Goal: Transaction & Acquisition: Book appointment/travel/reservation

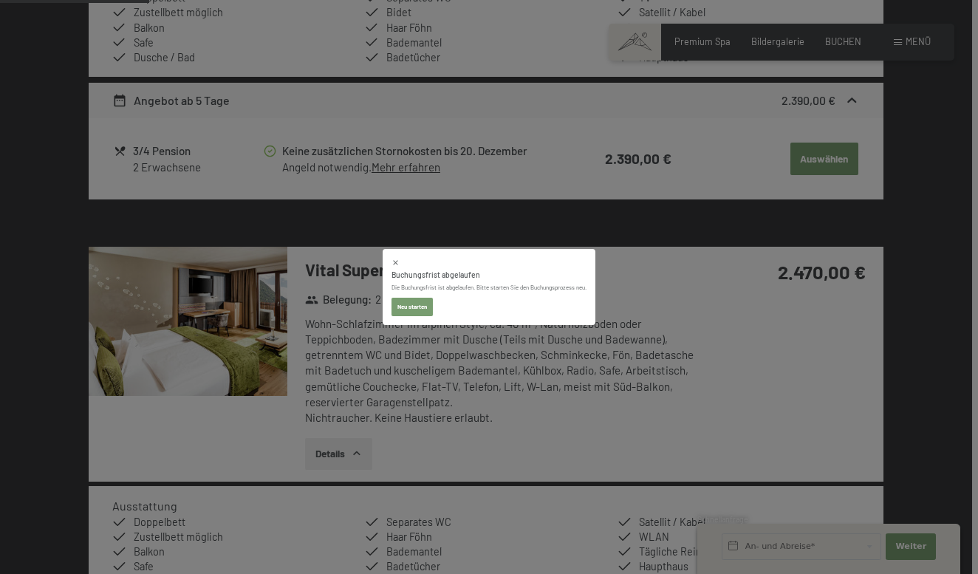
click at [419, 306] on button "Neu starten" at bounding box center [411, 307] width 41 height 19
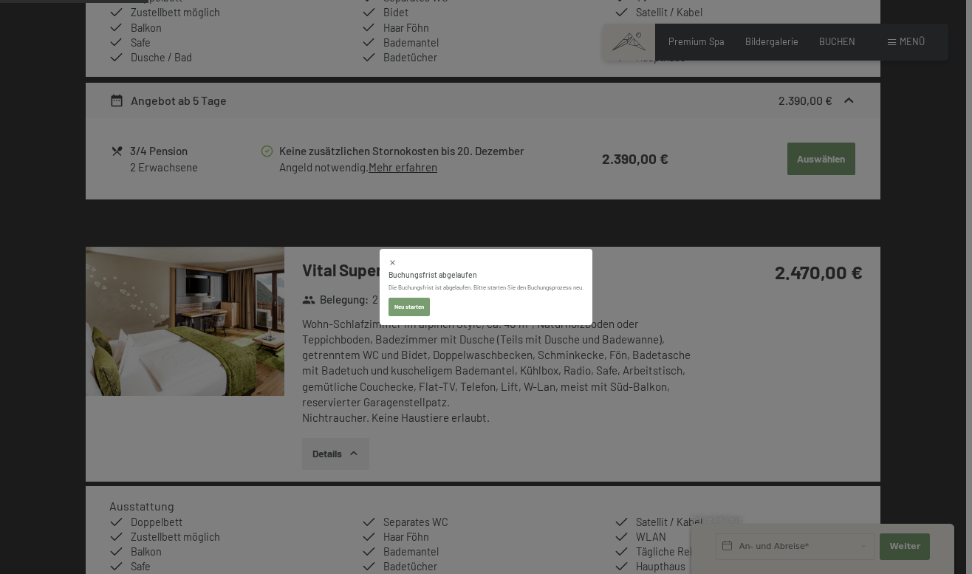
select select "2025-12-01"
select select "2026-01-01"
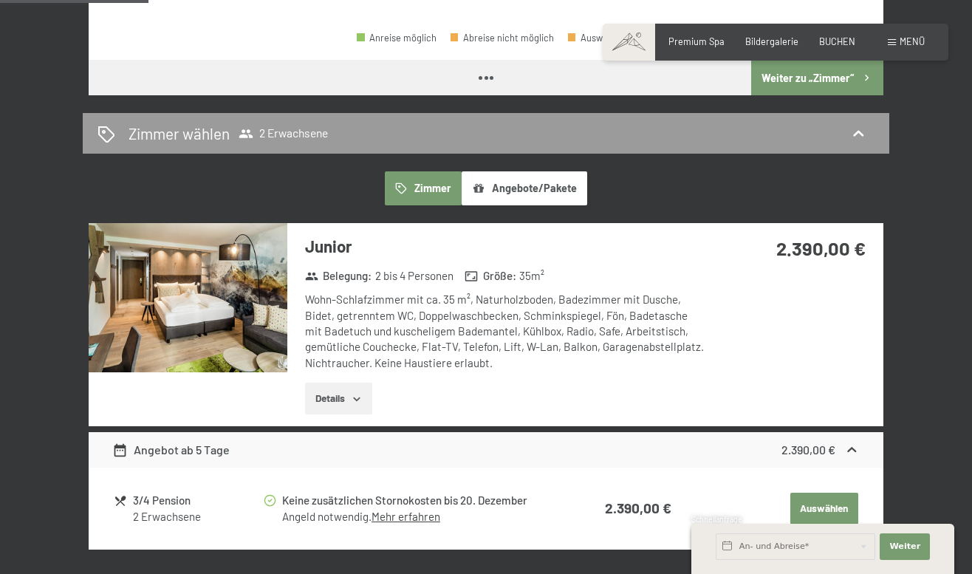
select select "2025-12-01"
select select "2026-01-01"
click at [258, 297] on img at bounding box center [188, 297] width 199 height 149
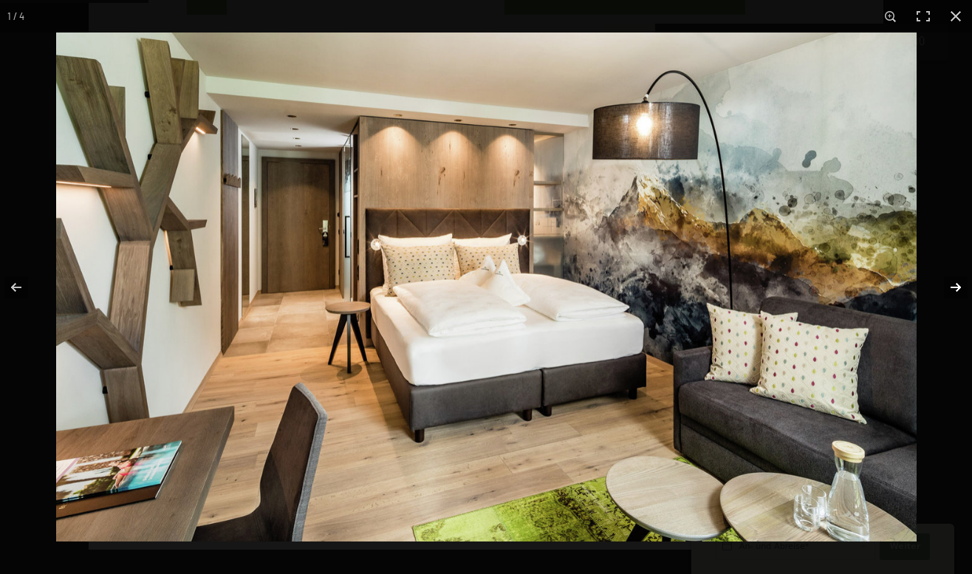
click at [950, 289] on button "button" at bounding box center [946, 287] width 52 height 74
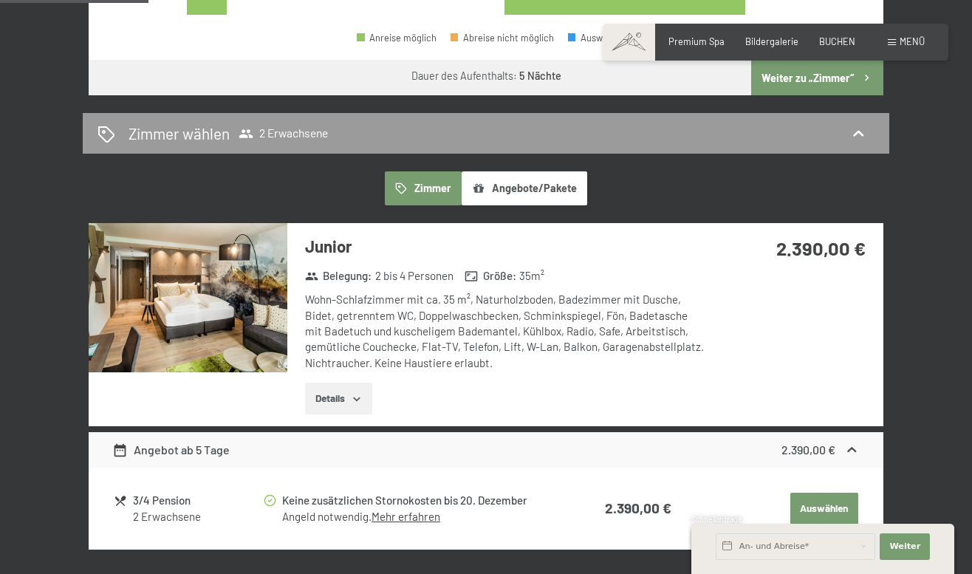
click at [0, 0] on button "button" at bounding box center [0, 0] width 0 height 0
click at [896, 44] on div "Menü" at bounding box center [906, 41] width 37 height 13
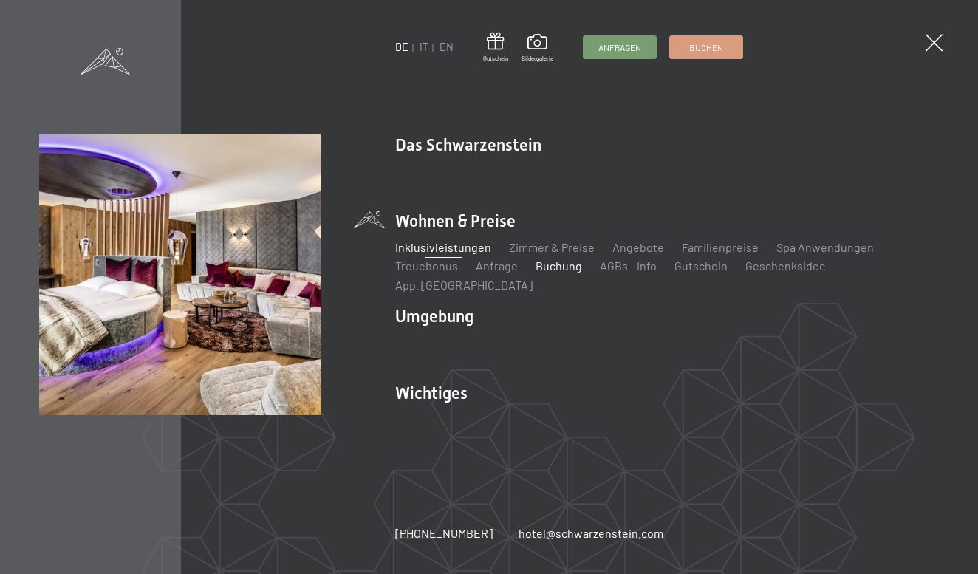
click at [467, 254] on link "Inklusivleistungen" at bounding box center [443, 247] width 96 height 14
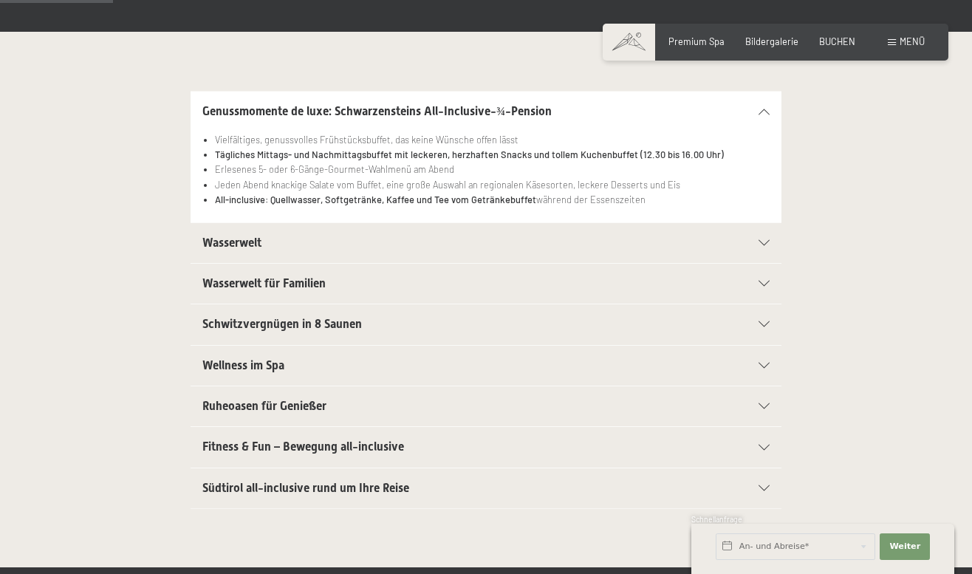
scroll to position [289, 0]
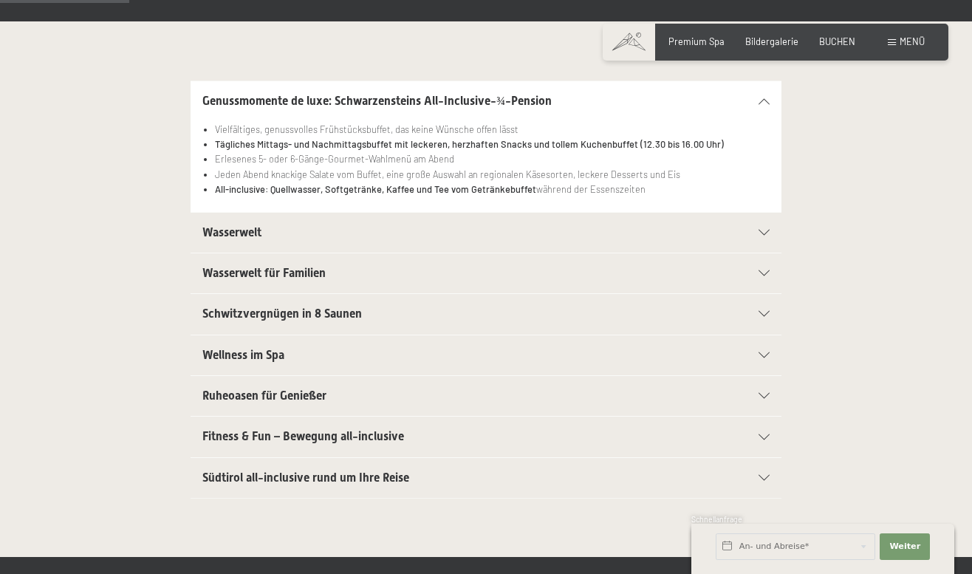
click at [761, 230] on icon at bounding box center [763, 233] width 11 height 6
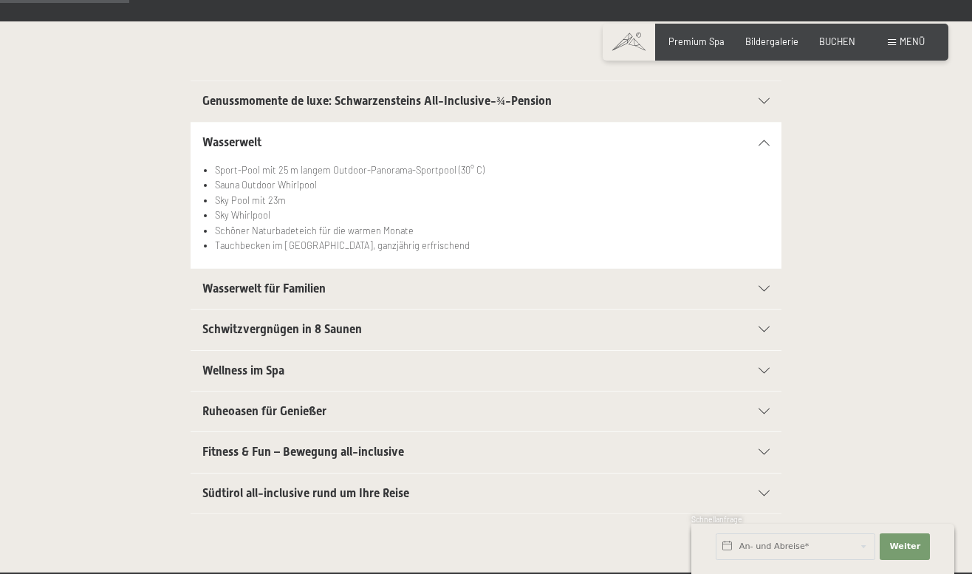
click at [767, 443] on div "Fitness & Fun – Bewegung all-inclusive" at bounding box center [485, 452] width 567 height 40
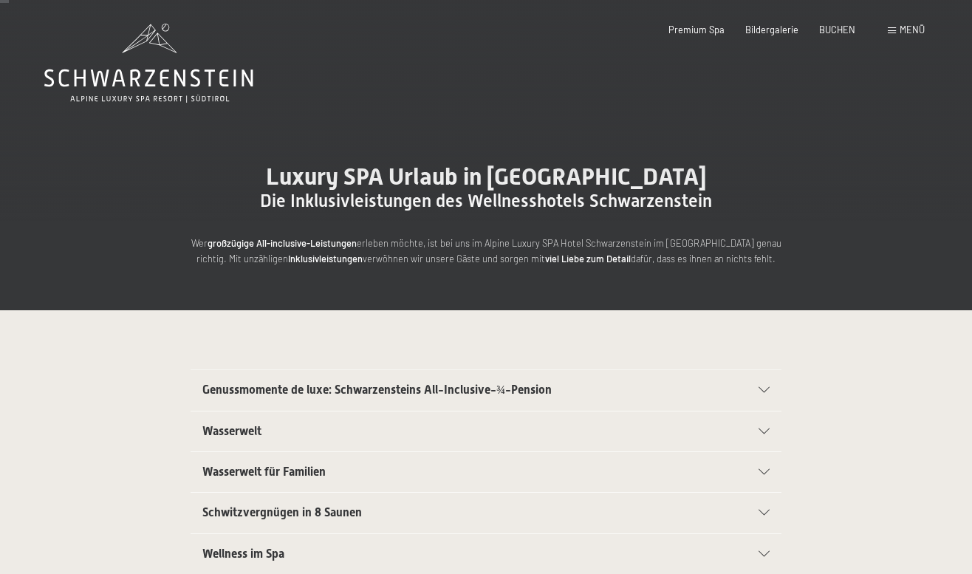
scroll to position [0, 0]
